Goal: Information Seeking & Learning: Learn about a topic

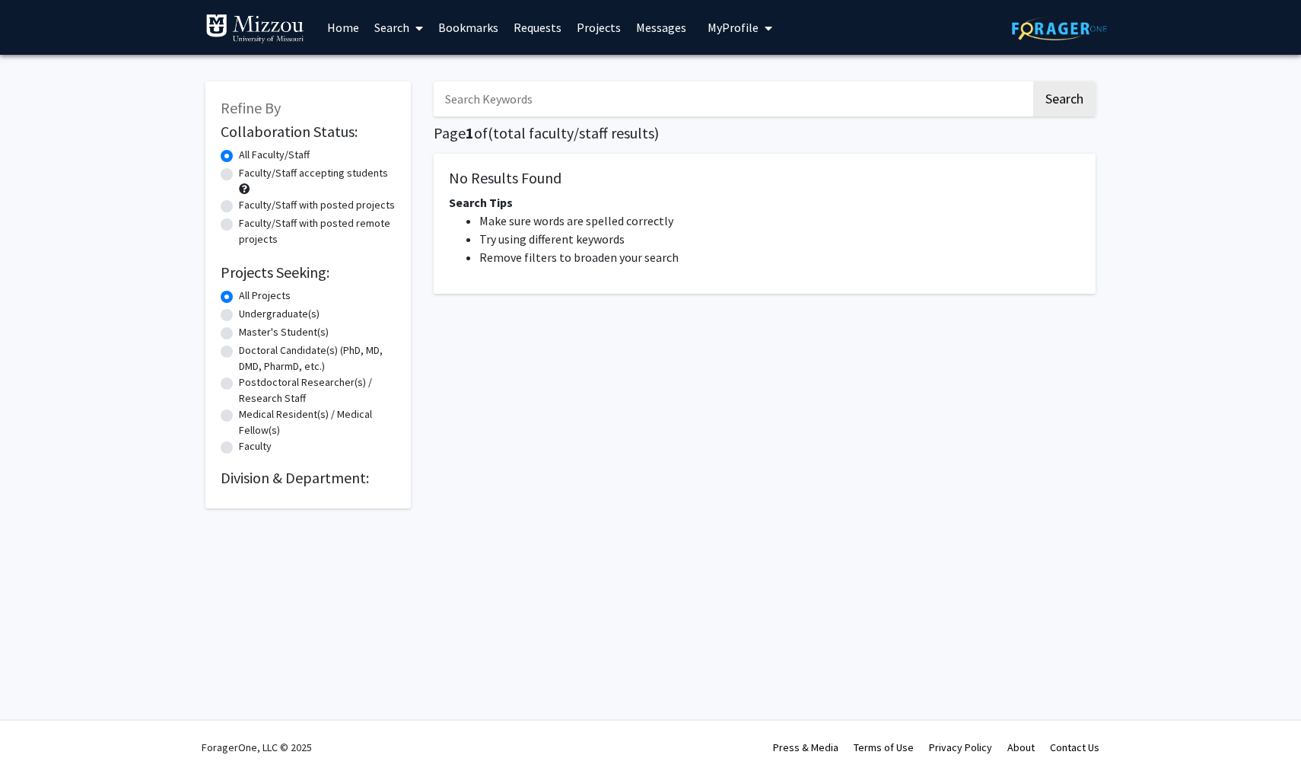
drag, startPoint x: 0, startPoint y: 0, endPoint x: 241, endPoint y: 178, distance: 299.3
click at [241, 178] on label "Faculty/Staff accepting students" at bounding box center [313, 173] width 149 height 16
click at [241, 175] on input "Faculty/Staff accepting students" at bounding box center [244, 170] width 10 height 10
radio input "true"
click at [397, 27] on link "Search" at bounding box center [399, 27] width 64 height 53
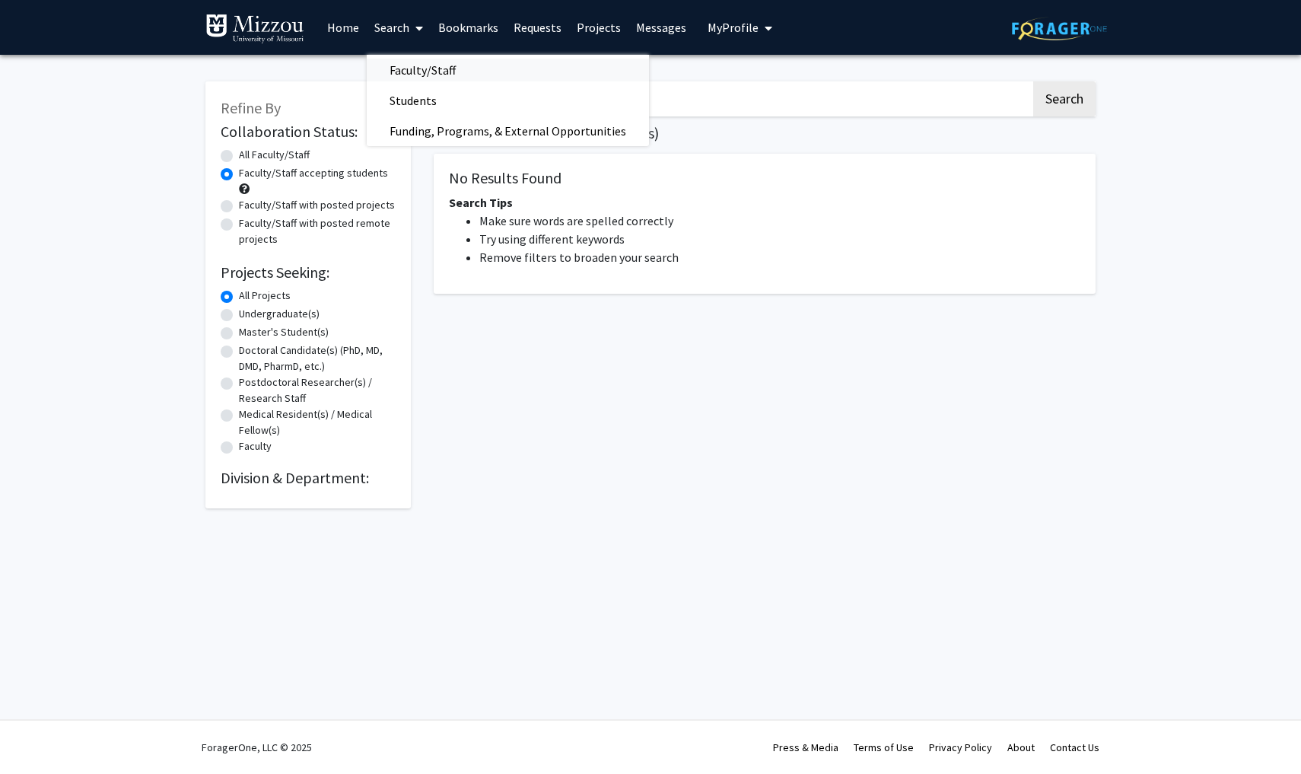
click at [425, 66] on span "Faculty/Staff" at bounding box center [423, 70] width 112 height 30
radio input "true"
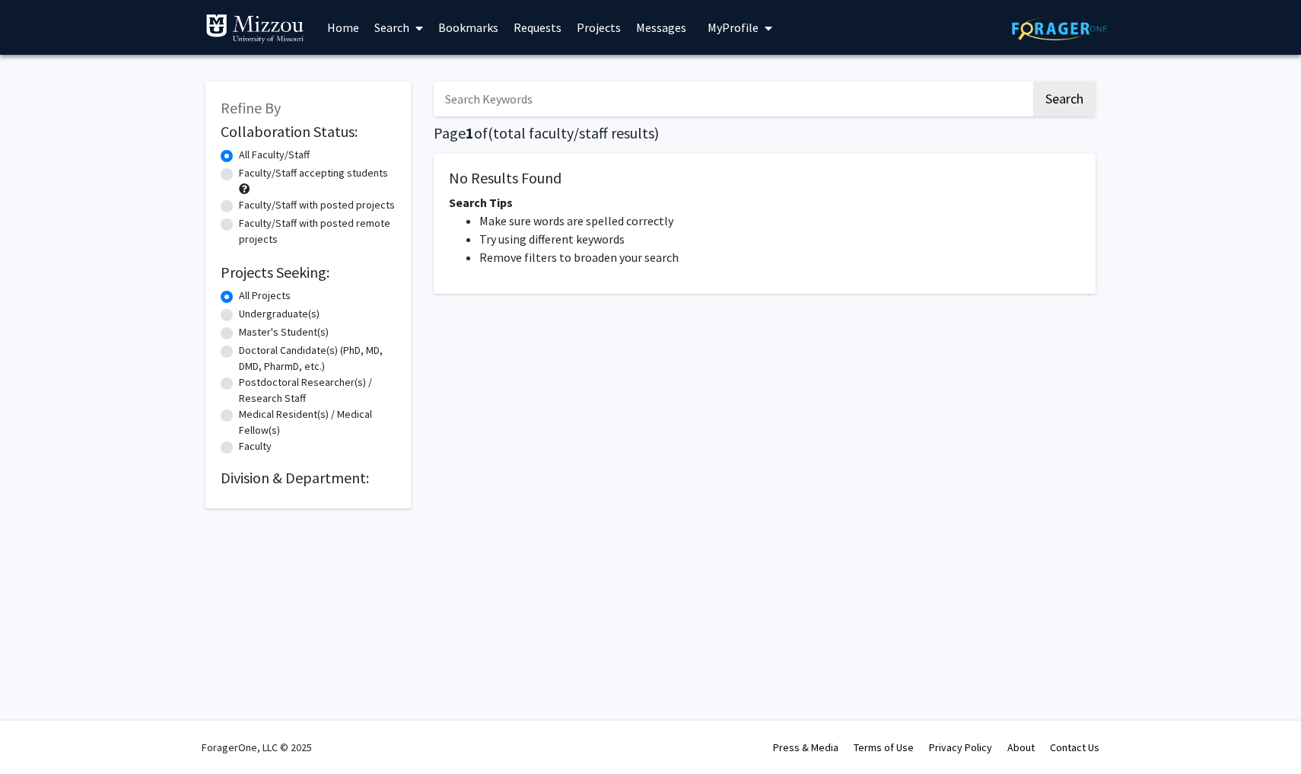
click at [419, 45] on span at bounding box center [416, 28] width 14 height 53
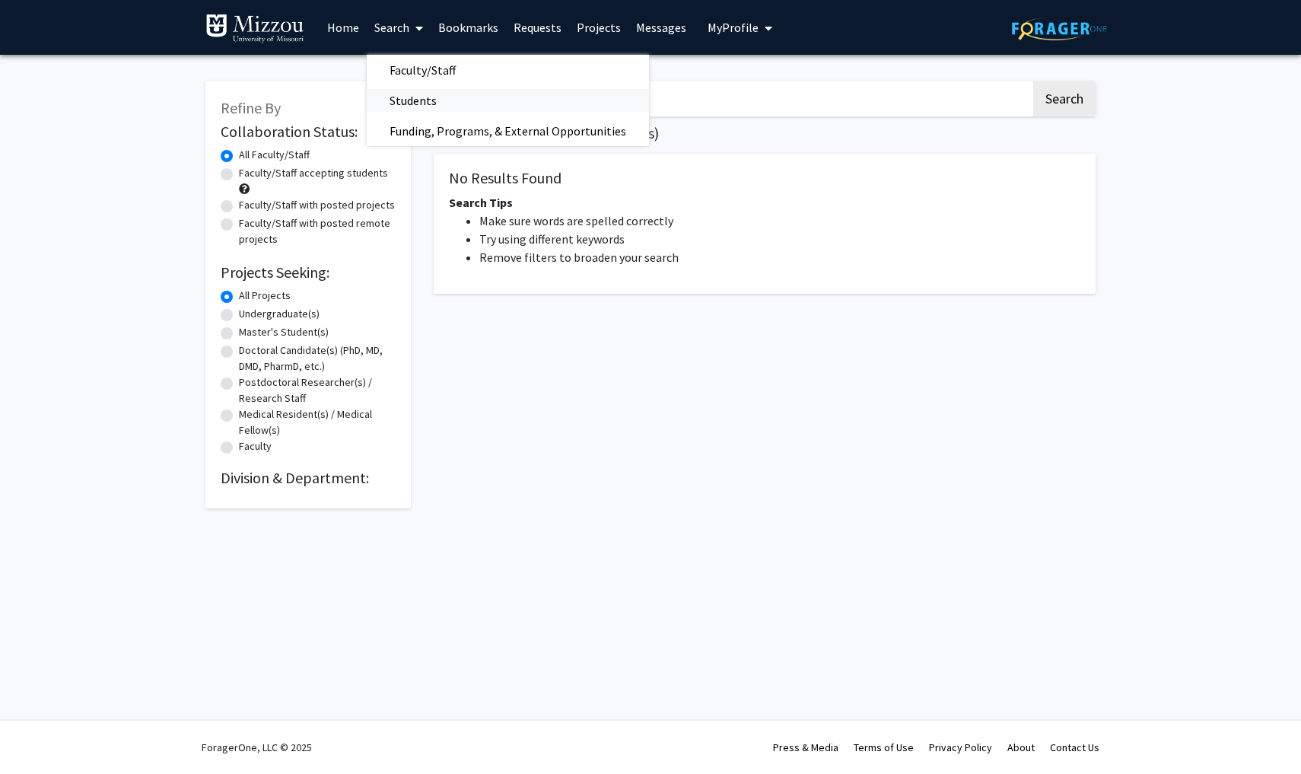
click at [452, 107] on span "Students" at bounding box center [413, 100] width 93 height 30
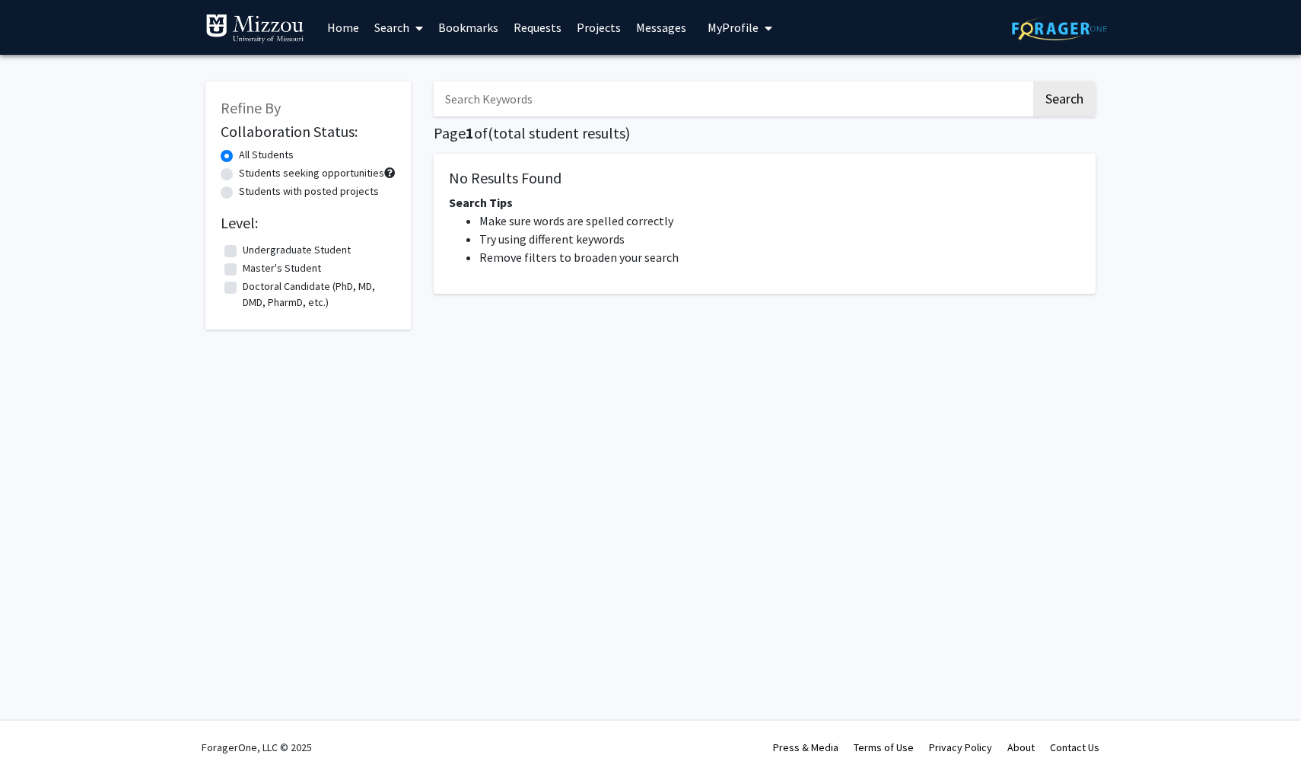
click at [402, 38] on link "Search" at bounding box center [399, 27] width 64 height 53
click at [426, 74] on span "Faculty/Staff" at bounding box center [423, 70] width 112 height 30
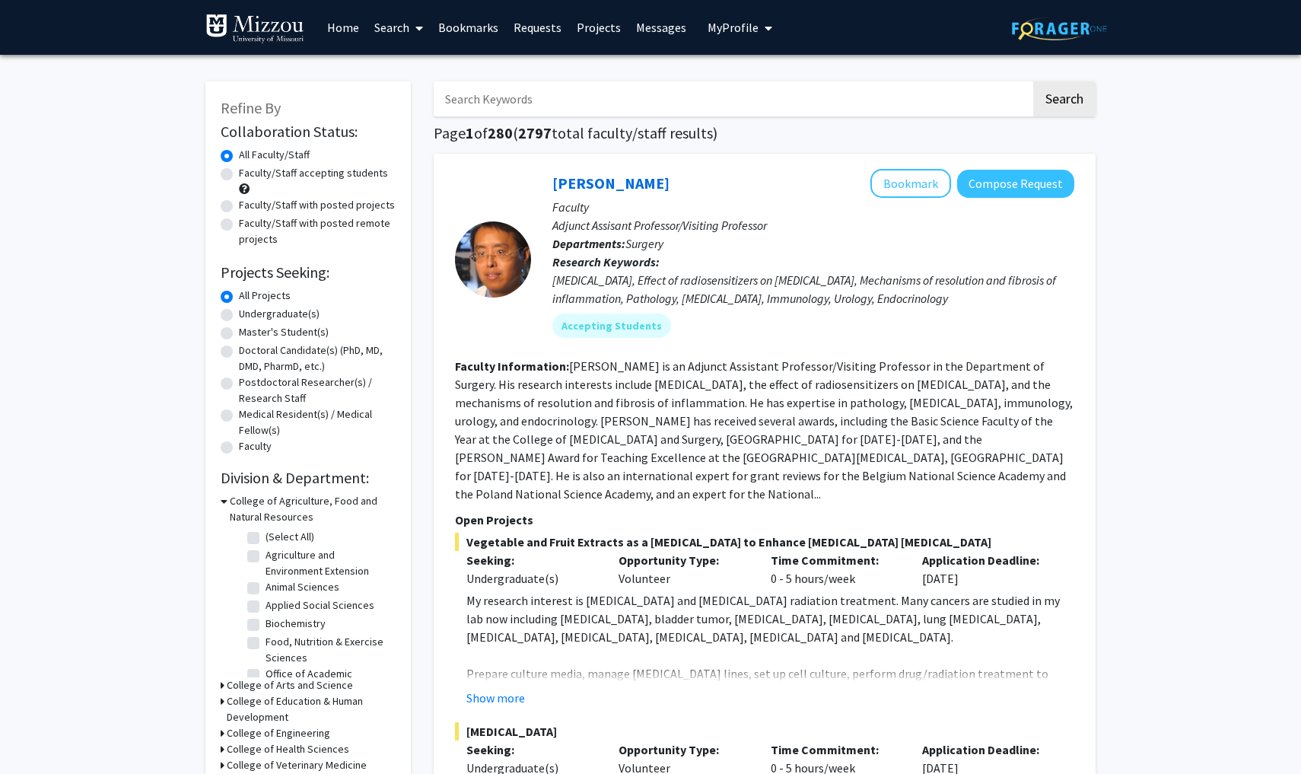
click at [239, 317] on label "Undergraduate(s)" at bounding box center [279, 314] width 81 height 16
click at [239, 316] on input "Undergraduate(s)" at bounding box center [244, 311] width 10 height 10
radio input "true"
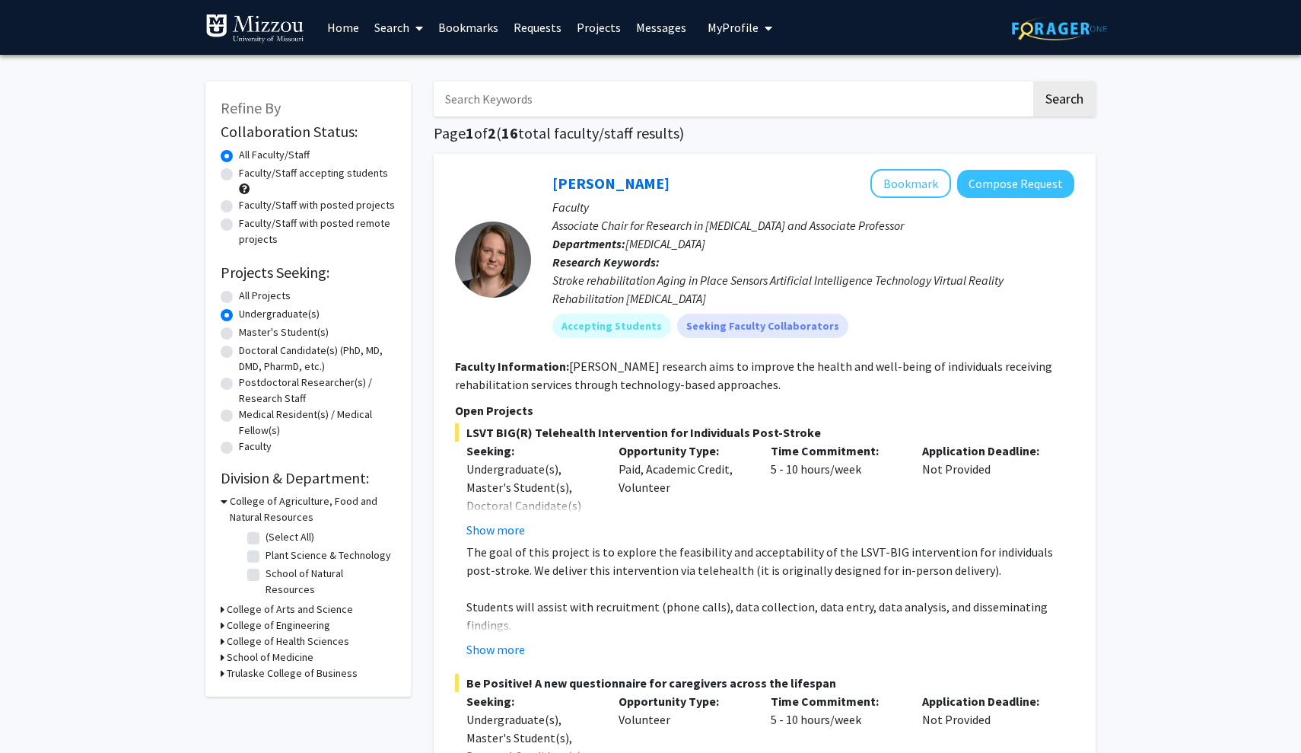
click at [330, 230] on label "Faculty/Staff with posted remote projects" at bounding box center [317, 231] width 157 height 32
click at [249, 225] on input "Faculty/Staff with posted remote projects" at bounding box center [244, 220] width 10 height 10
radio input "true"
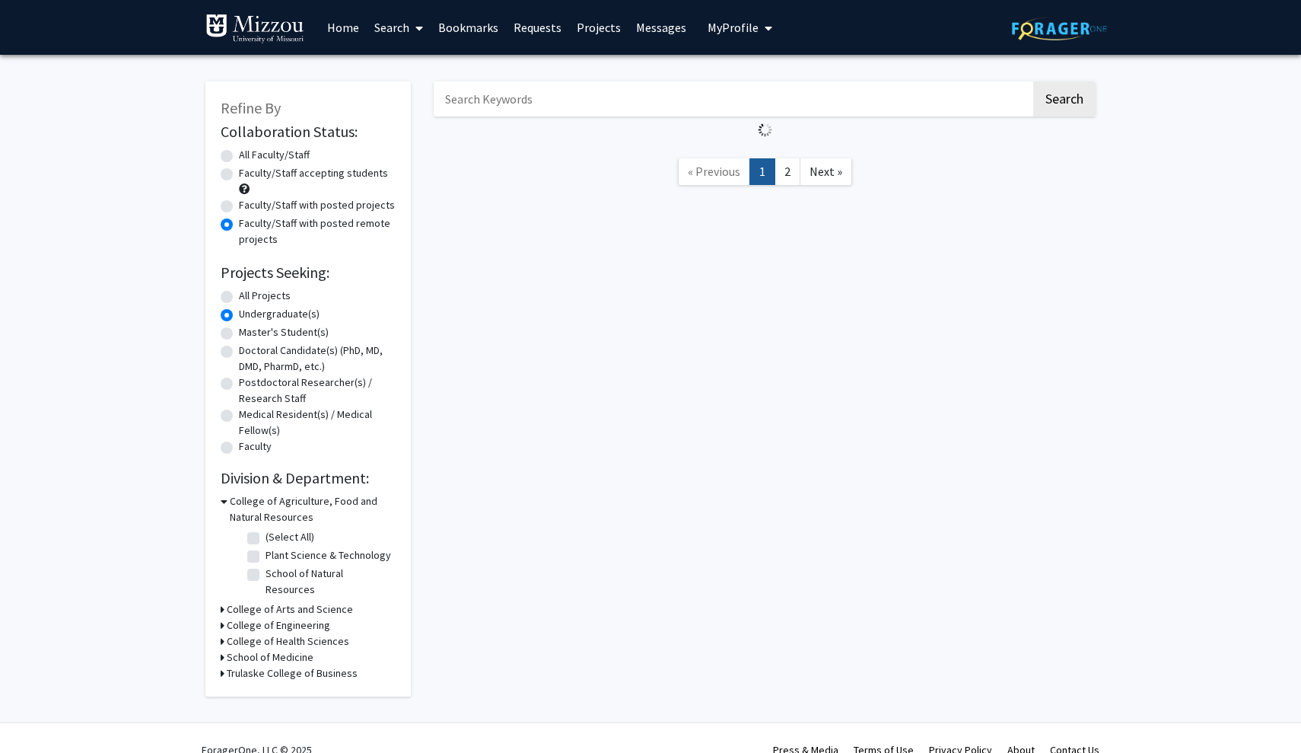
click at [330, 229] on label "Faculty/Staff with posted remote projects" at bounding box center [317, 231] width 157 height 32
click at [249, 225] on input "Faculty/Staff with posted remote projects" at bounding box center [244, 220] width 10 height 10
click at [330, 228] on label "Faculty/Staff with posted remote projects" at bounding box center [317, 231] width 157 height 32
click at [249, 225] on input "Faculty/Staff with posted remote projects" at bounding box center [244, 220] width 10 height 10
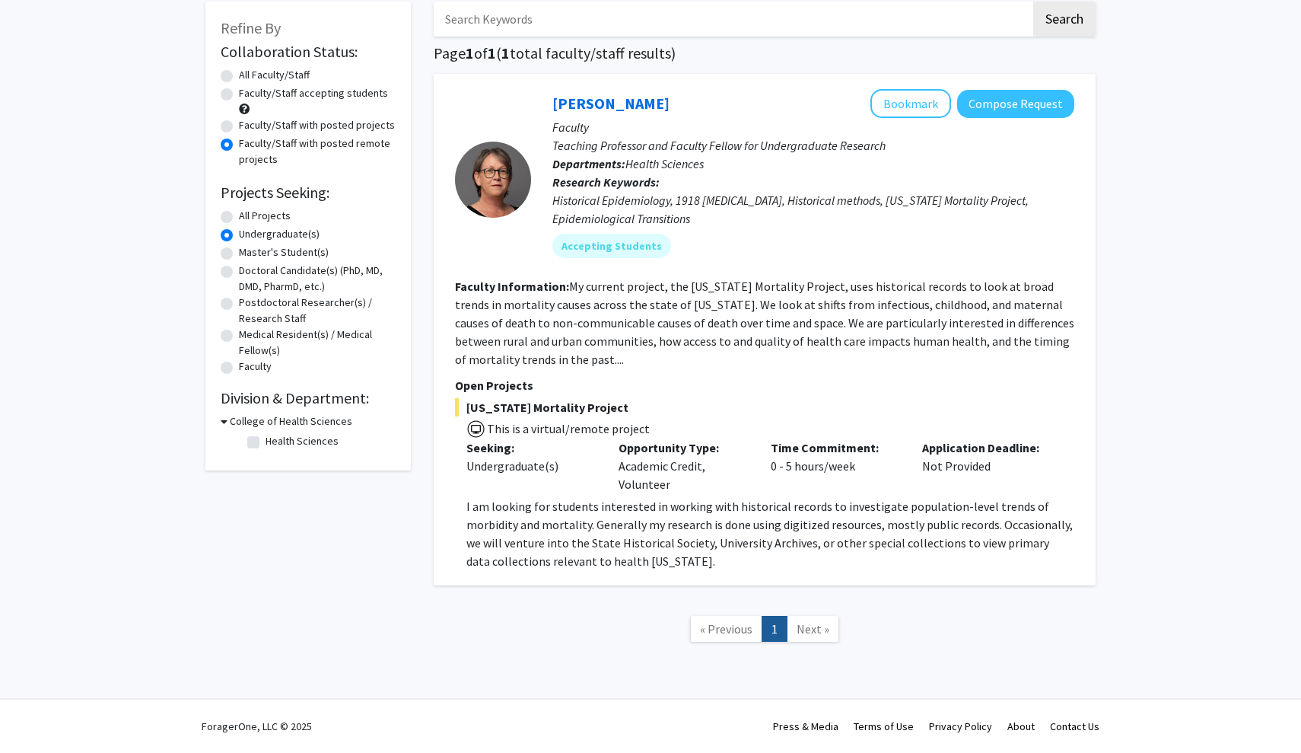
scroll to position [82, 0]
click at [239, 75] on label "All Faculty/Staff" at bounding box center [274, 75] width 71 height 16
click at [239, 75] on input "All Faculty/Staff" at bounding box center [244, 72] width 10 height 10
radio input "true"
